Goal: Find specific page/section: Find specific page/section

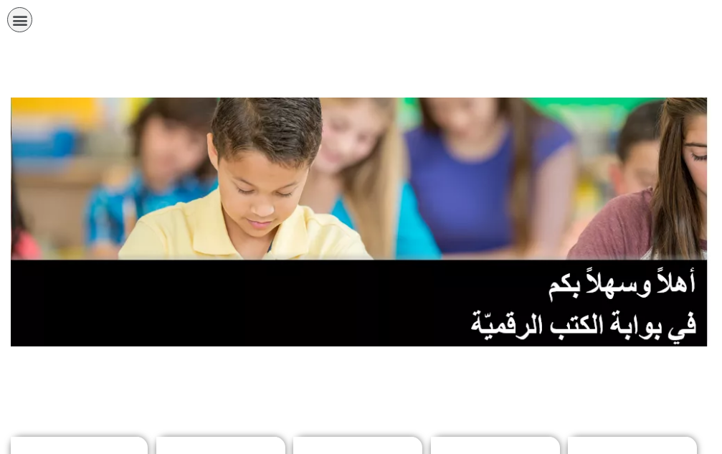
scroll to position [502, 0]
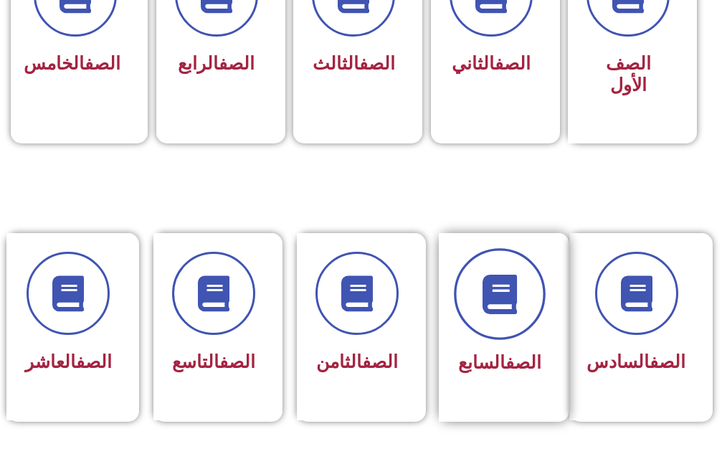
click at [464, 307] on span at bounding box center [500, 294] width 92 height 92
click at [475, 300] on span at bounding box center [500, 294] width 92 height 92
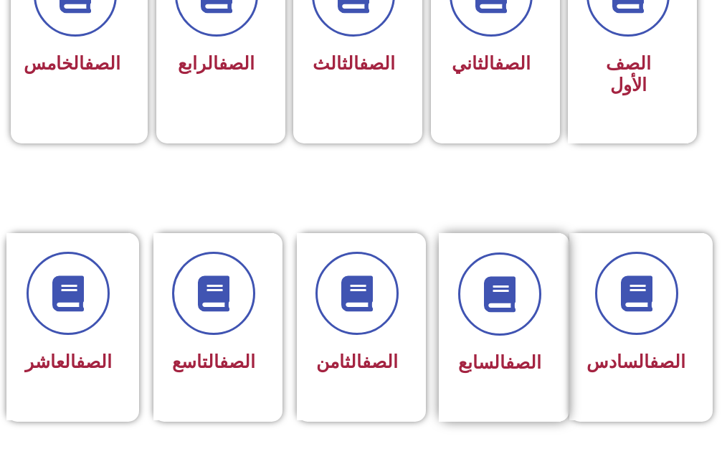
click at [483, 360] on span "الصف السابع" at bounding box center [499, 362] width 83 height 21
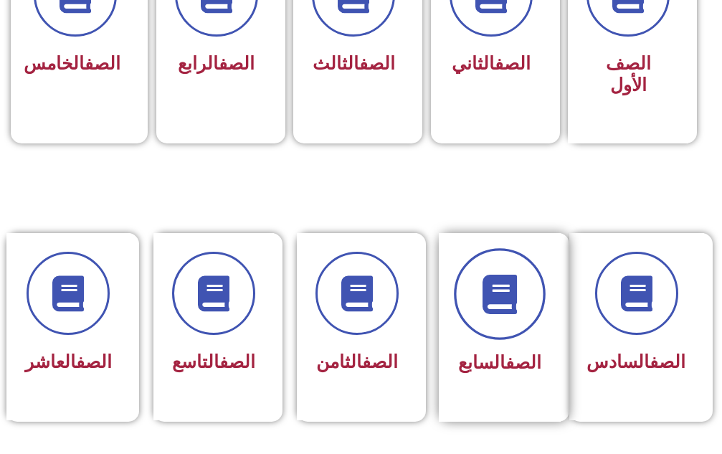
click at [505, 291] on icon at bounding box center [499, 293] width 39 height 39
click at [478, 305] on span at bounding box center [500, 294] width 92 height 92
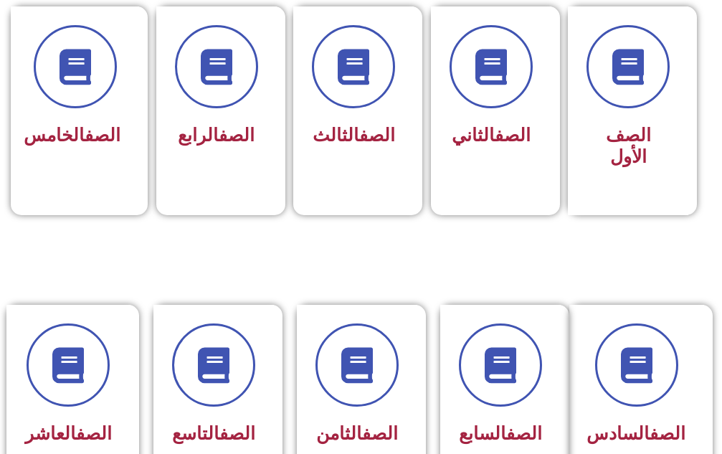
scroll to position [502, 0]
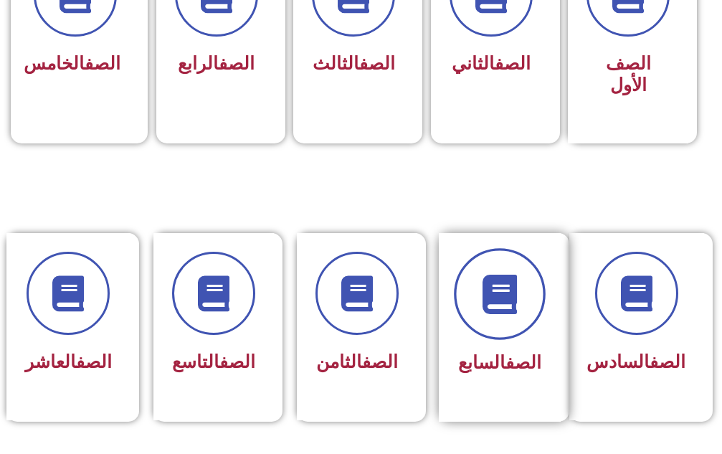
click at [500, 321] on span at bounding box center [500, 294] width 92 height 92
click at [500, 319] on span at bounding box center [500, 294] width 92 height 92
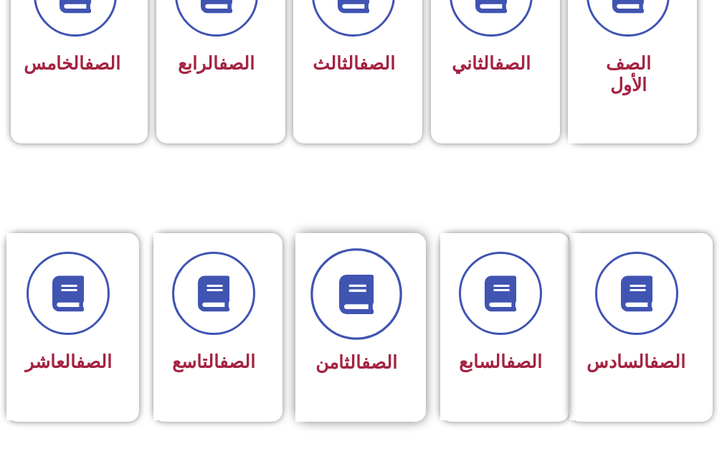
click at [388, 321] on span at bounding box center [357, 294] width 92 height 92
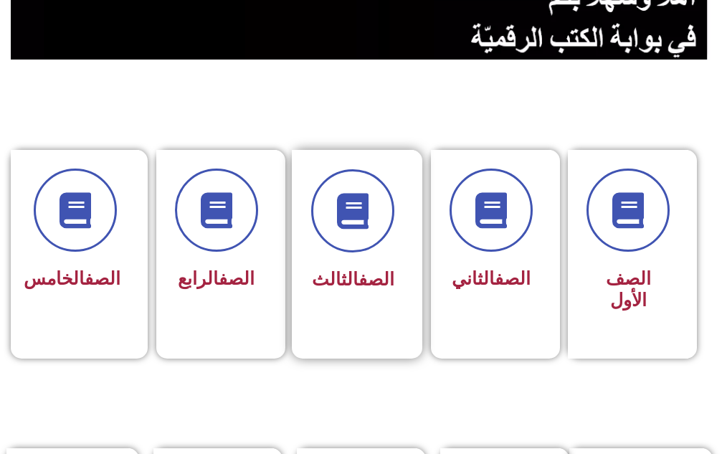
scroll to position [502, 0]
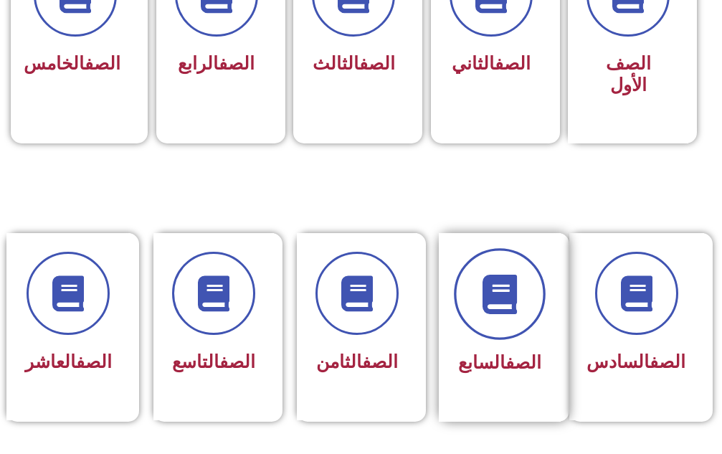
click at [488, 301] on icon at bounding box center [499, 293] width 39 height 39
click at [491, 300] on icon at bounding box center [499, 293] width 39 height 39
click at [491, 299] on icon at bounding box center [499, 293] width 39 height 39
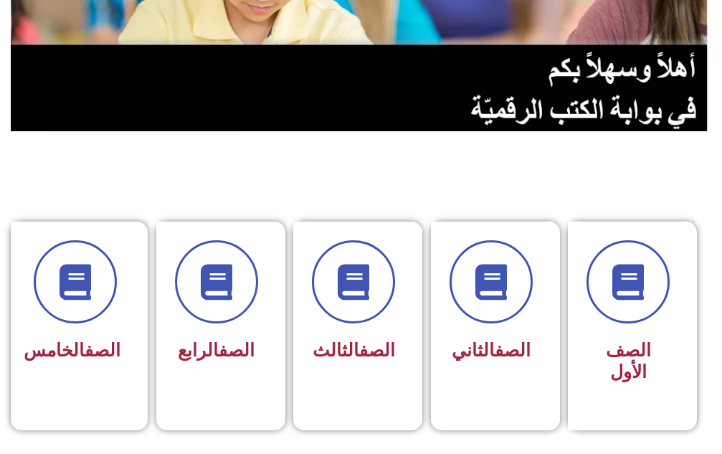
scroll to position [430, 0]
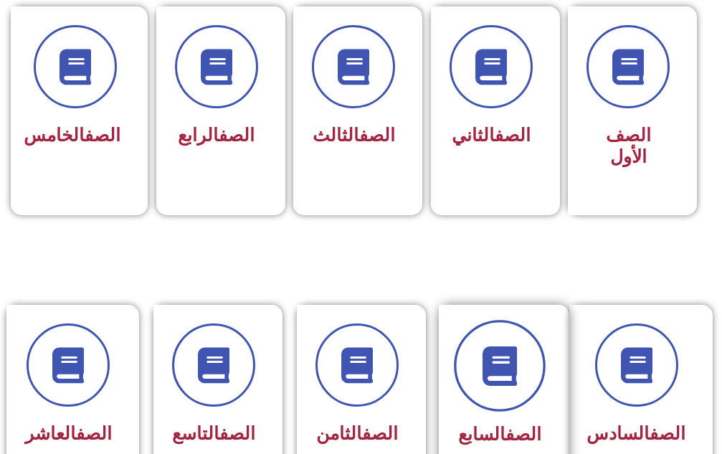
click at [522, 361] on span at bounding box center [500, 366] width 92 height 92
click at [522, 357] on span at bounding box center [500, 366] width 92 height 92
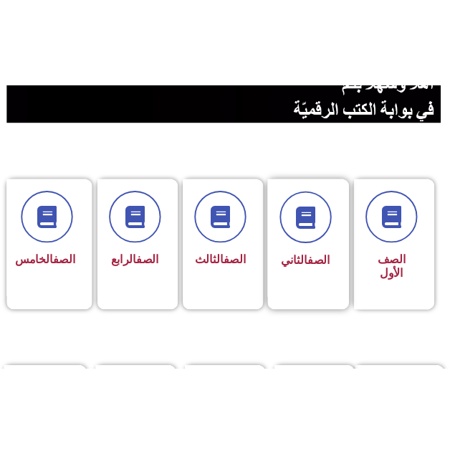
scroll to position [502, 0]
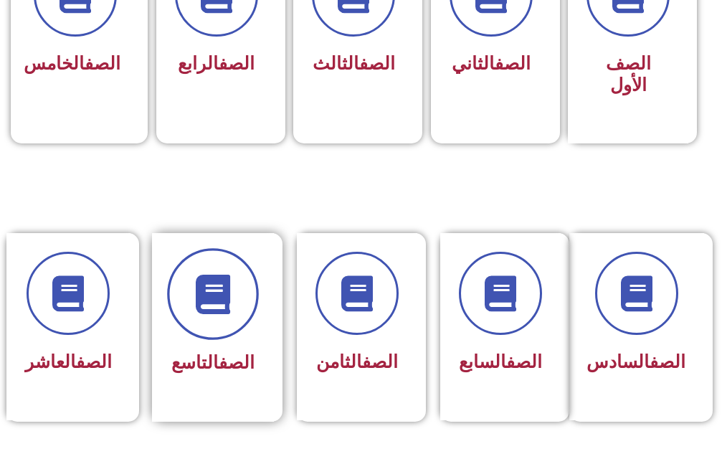
click at [207, 299] on icon at bounding box center [212, 293] width 39 height 39
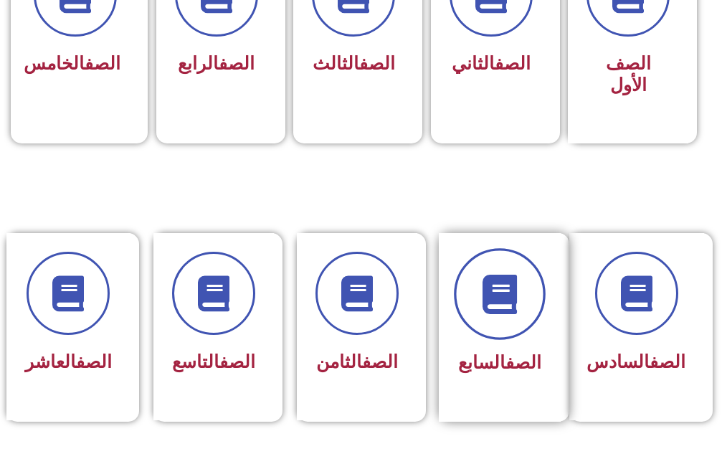
click at [503, 330] on span at bounding box center [500, 294] width 92 height 92
click at [503, 328] on span at bounding box center [500, 294] width 92 height 92
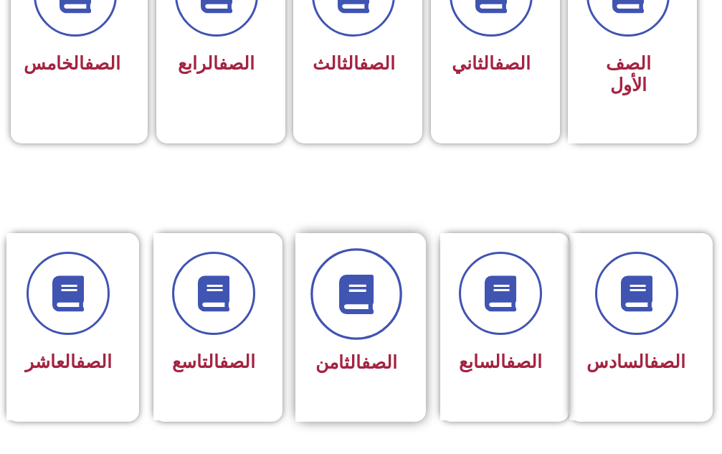
click at [341, 316] on span at bounding box center [357, 294] width 92 height 92
click at [342, 315] on span at bounding box center [357, 294] width 92 height 92
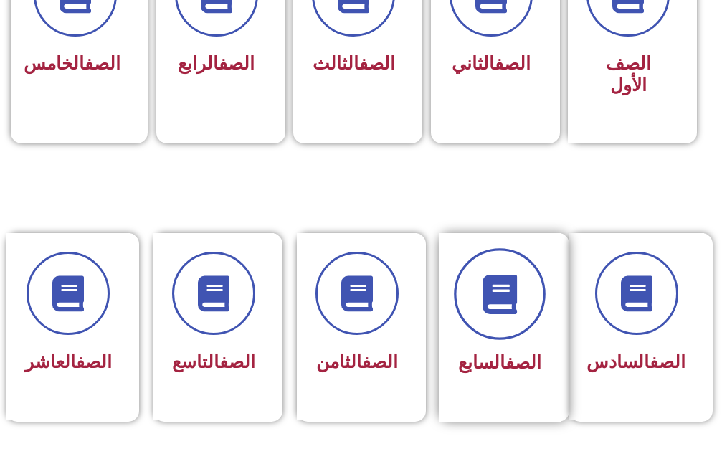
drag, startPoint x: 342, startPoint y: 315, endPoint x: 484, endPoint y: 292, distance: 143.8
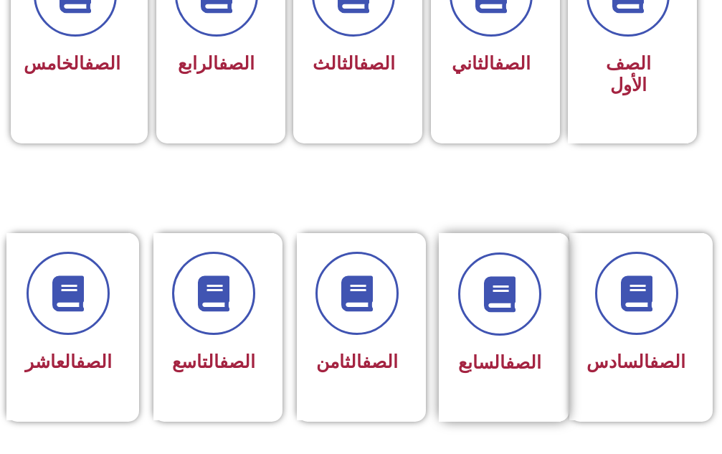
drag, startPoint x: 484, startPoint y: 292, endPoint x: 550, endPoint y: 331, distance: 76.9
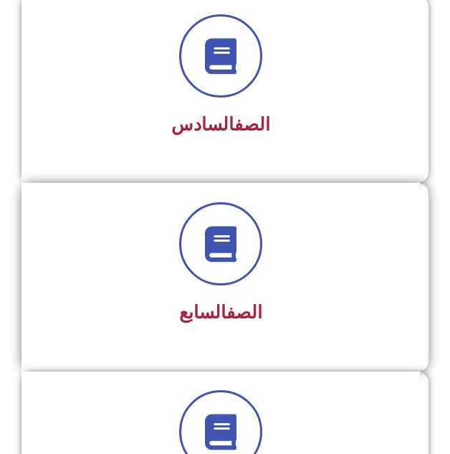
scroll to position [1289, 0]
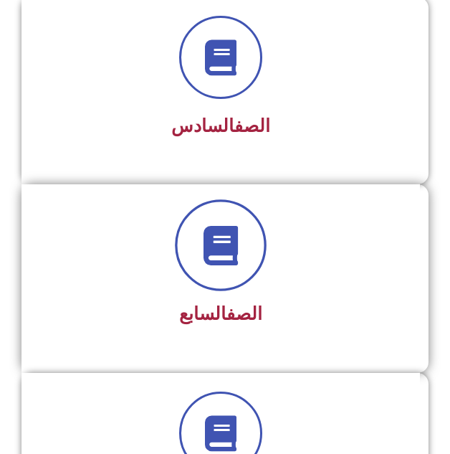
click at [212, 252] on icon at bounding box center [221, 245] width 39 height 39
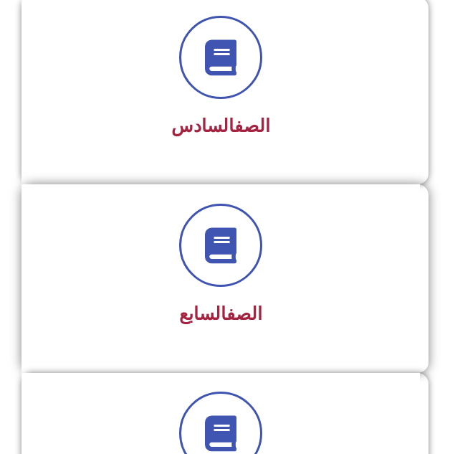
click at [207, 316] on span "الصف السابع" at bounding box center [220, 313] width 83 height 21
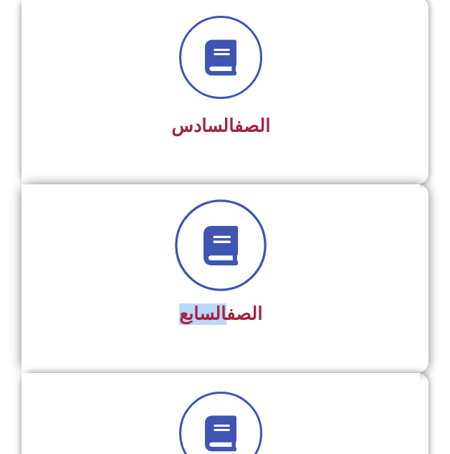
drag, startPoint x: 207, startPoint y: 316, endPoint x: 212, endPoint y: 249, distance: 67.6
click at [210, 279] on div "الصف السابع" at bounding box center [221, 268] width 360 height 128
click at [212, 251] on icon at bounding box center [221, 245] width 39 height 39
click at [205, 249] on icon at bounding box center [221, 245] width 39 height 39
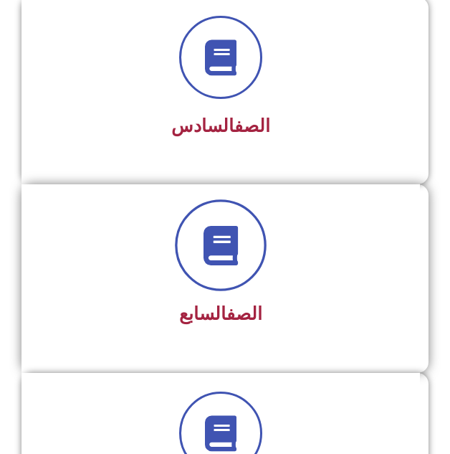
click at [205, 249] on icon at bounding box center [221, 245] width 39 height 39
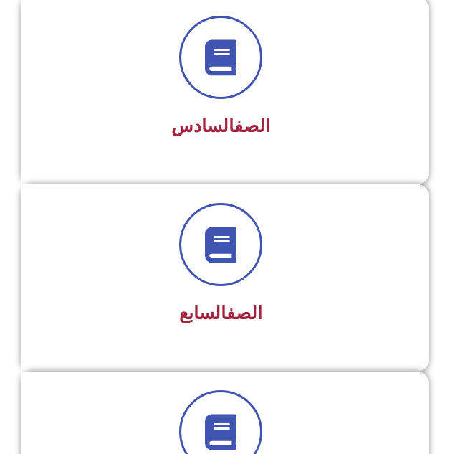
click at [227, 303] on link "الصف" at bounding box center [245, 313] width 36 height 21
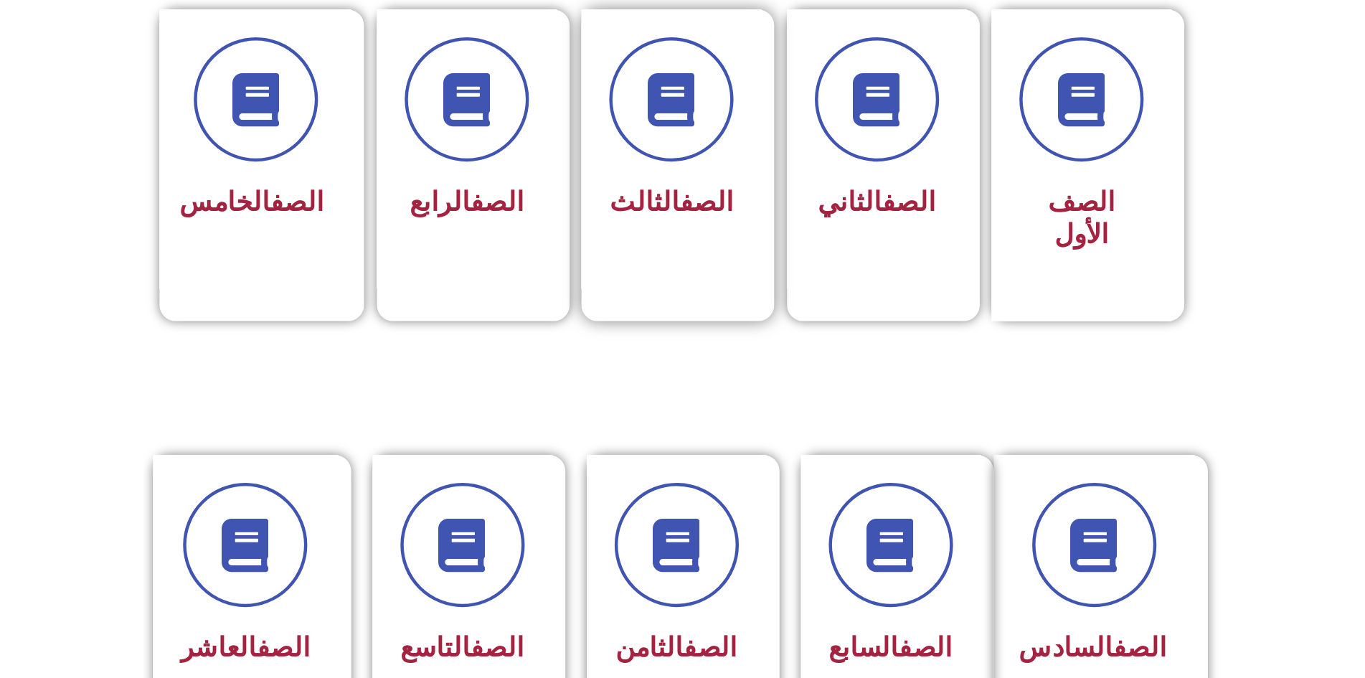
scroll to position [574, 0]
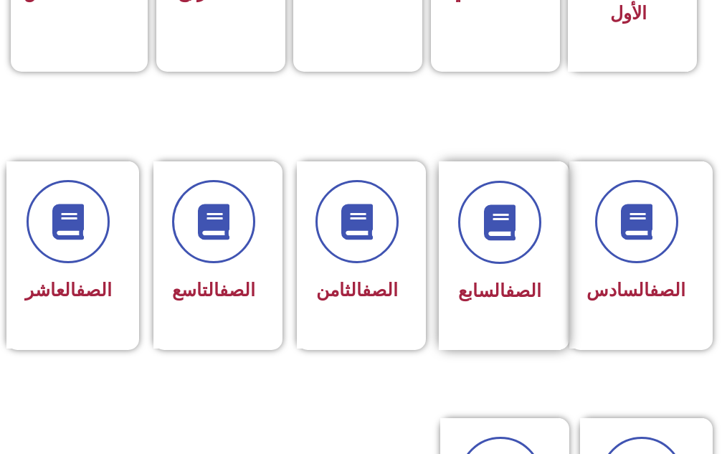
click at [493, 265] on div "الصف السابع" at bounding box center [499, 245] width 83 height 128
click at [483, 287] on span "الصف السابع" at bounding box center [499, 290] width 83 height 21
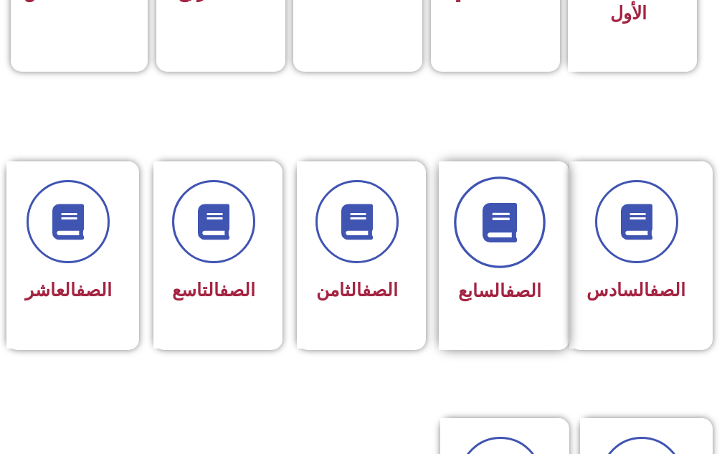
click at [495, 240] on icon at bounding box center [499, 221] width 39 height 39
click at [497, 243] on span at bounding box center [500, 222] width 92 height 92
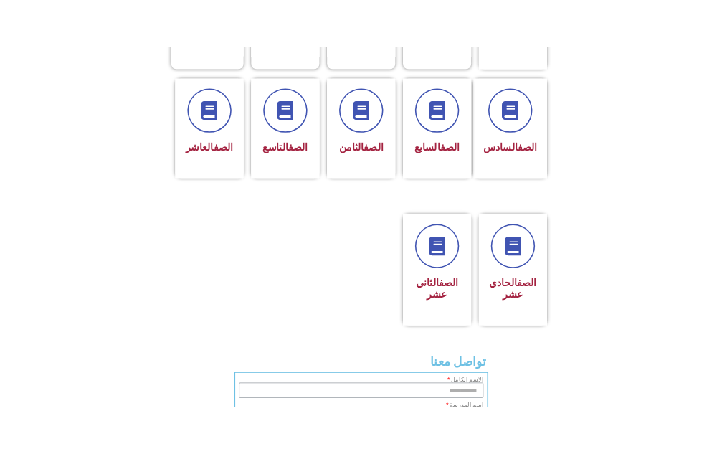
scroll to position [733, 0]
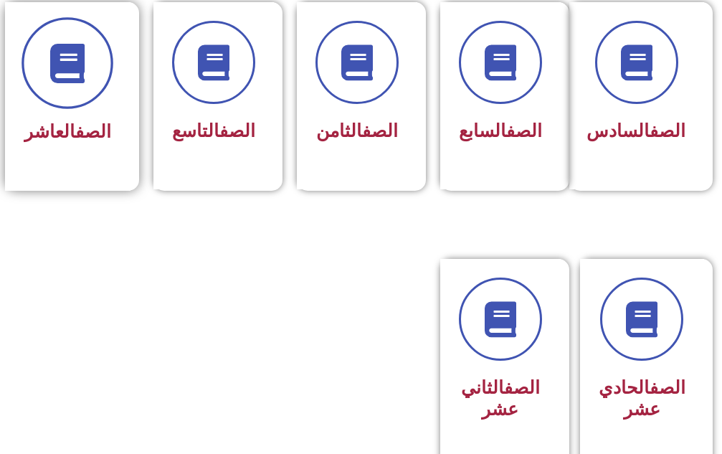
click at [44, 72] on span at bounding box center [68, 63] width 92 height 92
